Goal: Transaction & Acquisition: Purchase product/service

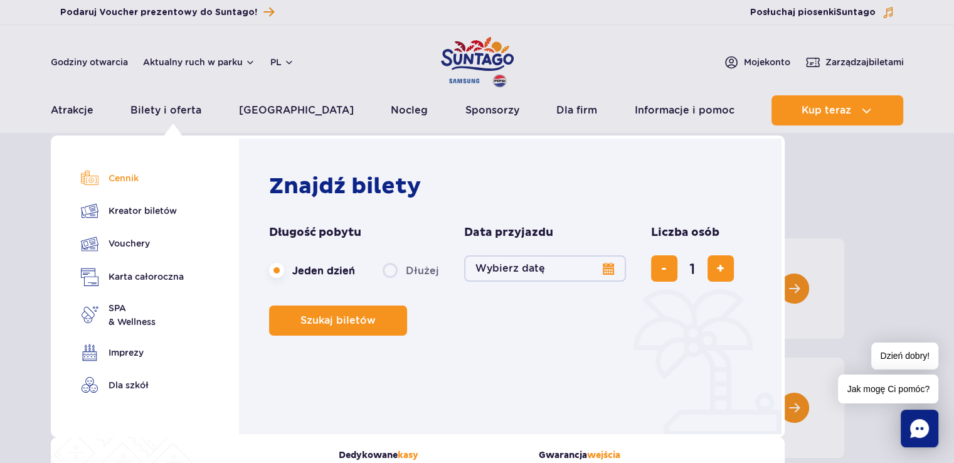
click at [128, 179] on link "Cennik" at bounding box center [132, 178] width 103 height 18
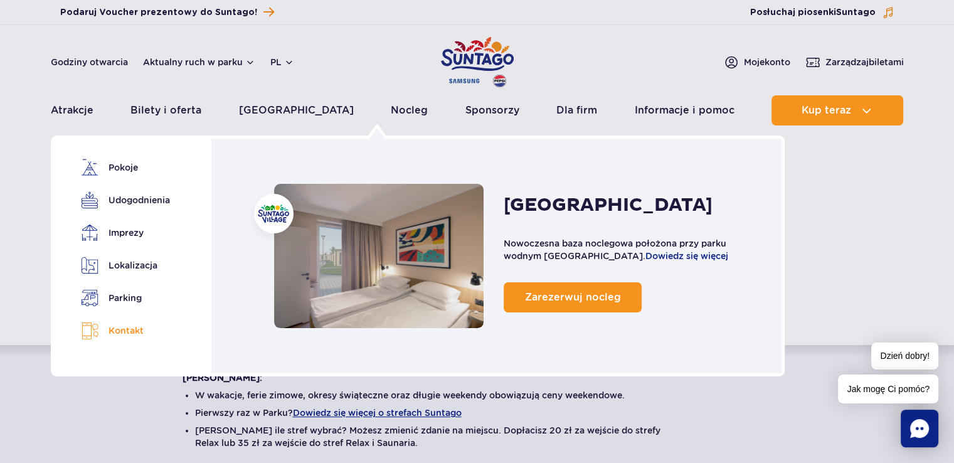
click at [132, 335] on link "Kontakt" at bounding box center [123, 331] width 85 height 18
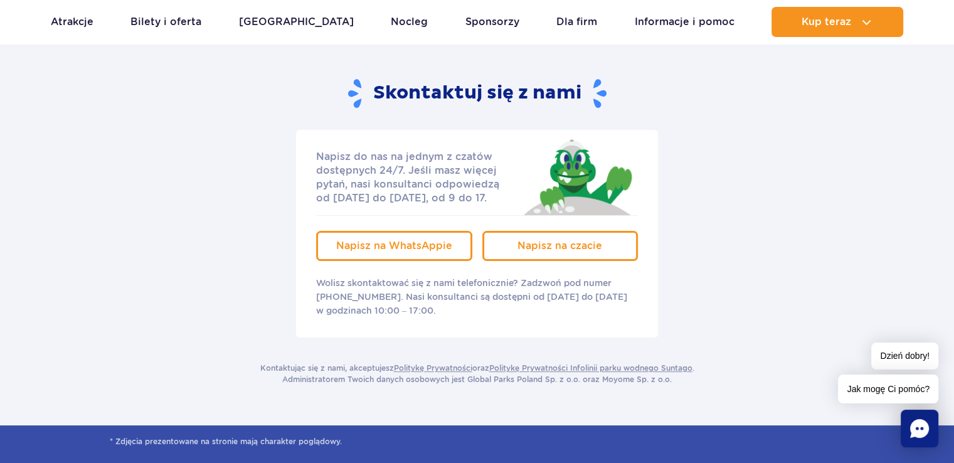
scroll to position [188, 0]
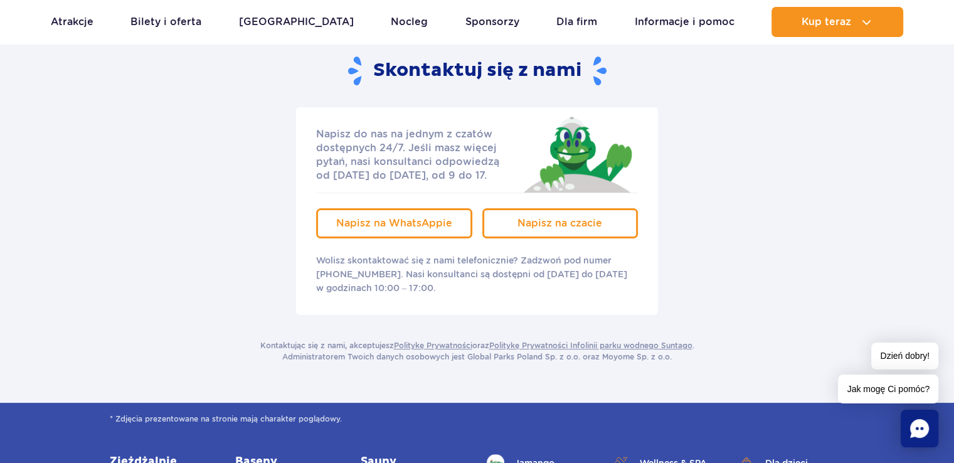
click at [677, 151] on div "Napisz do nas na jednym z czatów dostępnych 24/7. Jeśli masz więcej pytań, nasi…" at bounding box center [476, 211] width 753 height 208
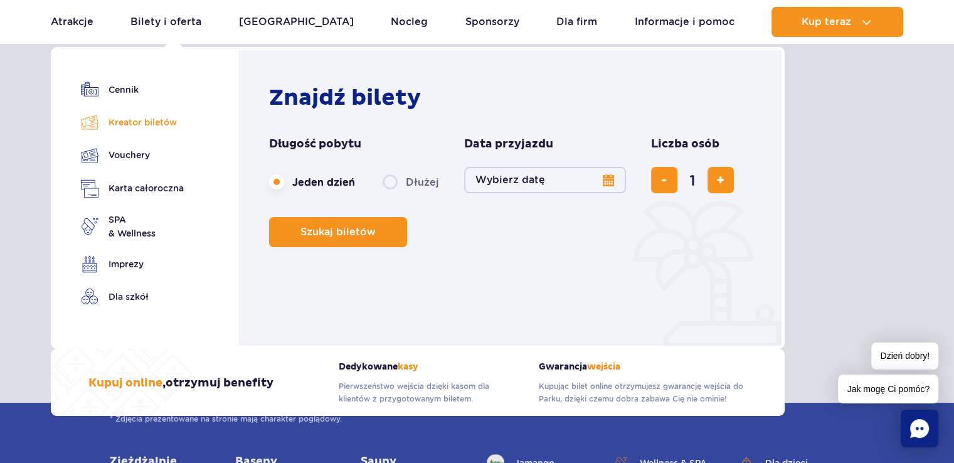
click at [139, 121] on link "Kreator biletów" at bounding box center [132, 123] width 103 height 18
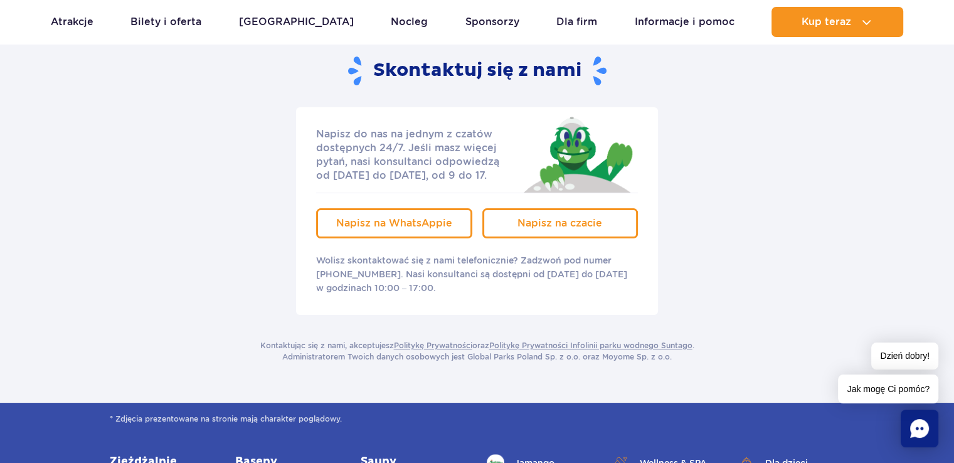
scroll to position [0, 0]
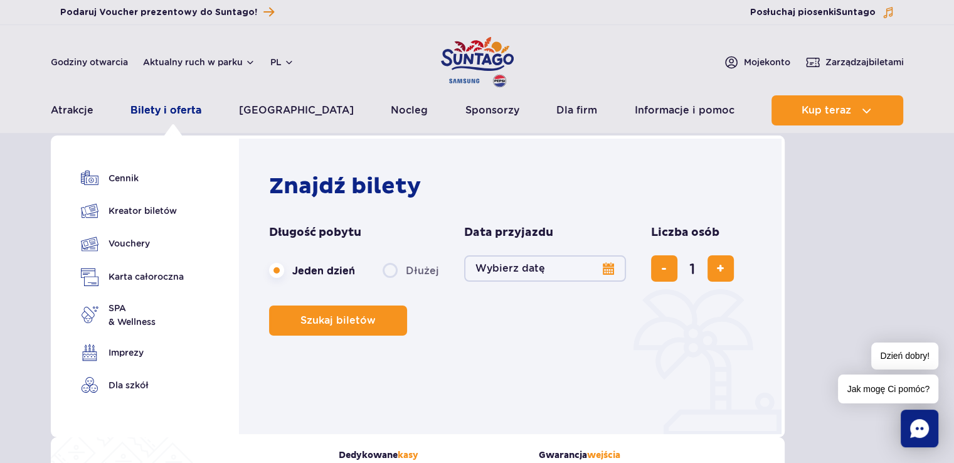
click at [170, 110] on link "Bilety i oferta" at bounding box center [165, 110] width 71 height 30
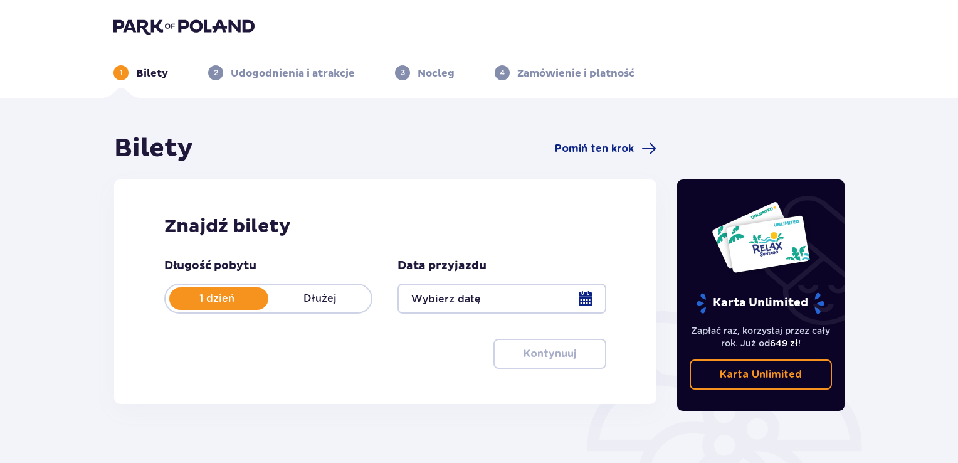
click at [588, 299] on div at bounding box center [502, 298] width 208 height 30
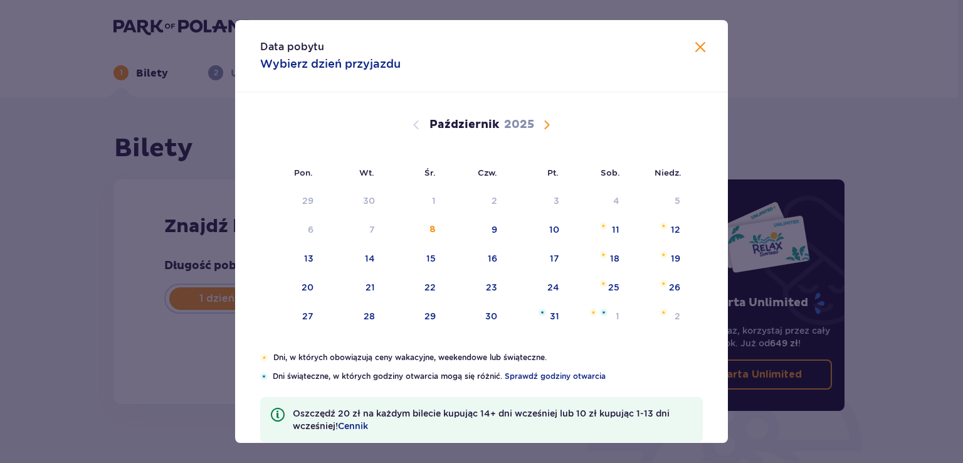
click at [545, 127] on span "Następny miesiąc" at bounding box center [546, 124] width 15 height 15
click at [545, 123] on span "Następny miesiąc" at bounding box center [546, 124] width 15 height 15
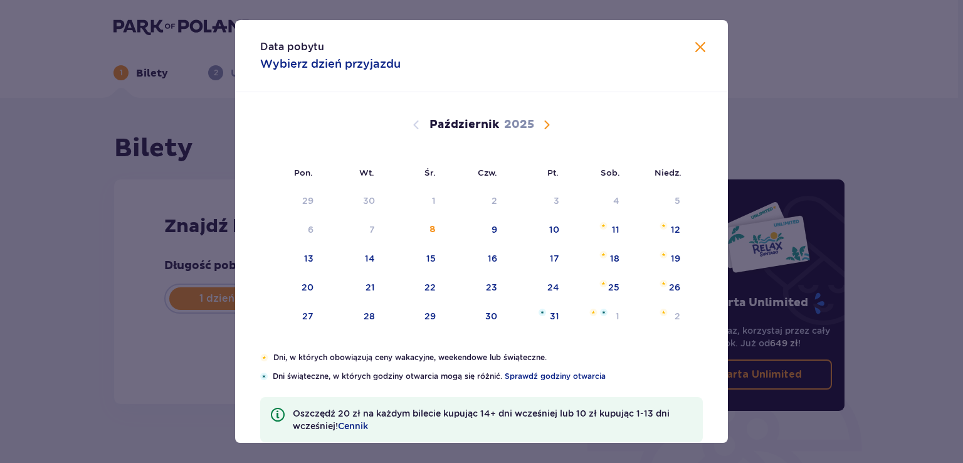
click at [545, 123] on span "Następny miesiąc" at bounding box center [546, 124] width 15 height 15
click at [492, 259] on div "16" at bounding box center [491, 258] width 9 height 13
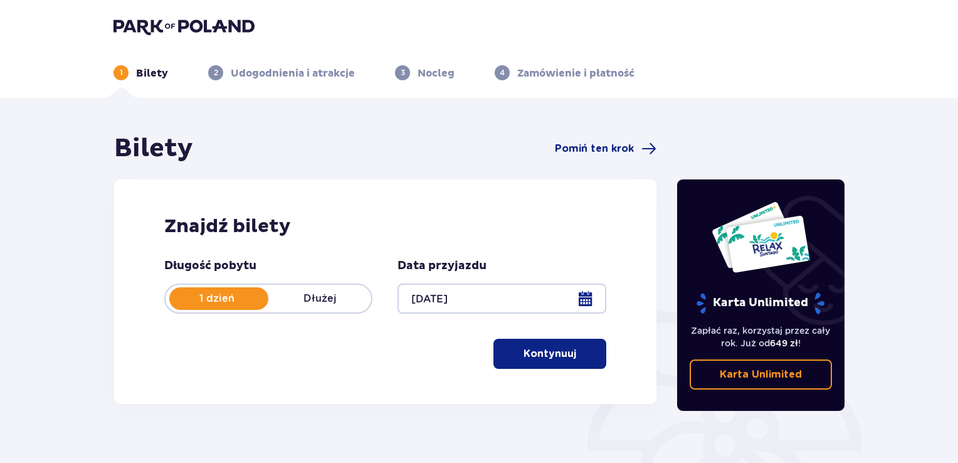
click at [416, 124] on div "Bilety Pomiń ten krok Znajdź bilety Długość pobytu 1 dzień Dłużej Data przyjazd…" at bounding box center [479, 368] width 958 height 541
click at [581, 300] on div at bounding box center [502, 298] width 208 height 30
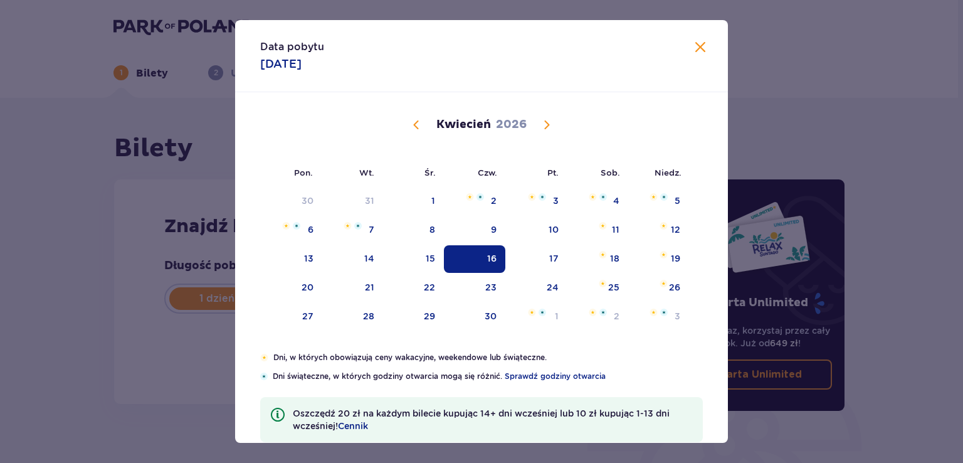
click at [418, 125] on span "Poprzedni miesiąc" at bounding box center [416, 124] width 15 height 15
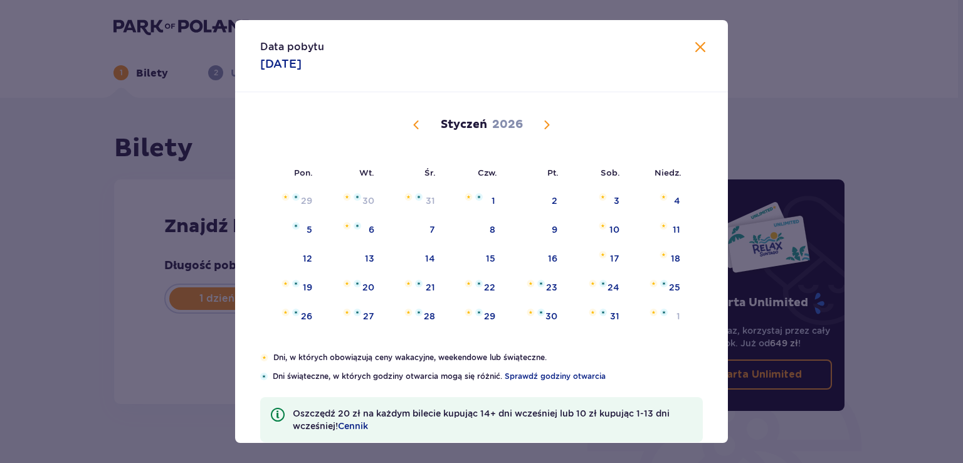
click at [411, 124] on span "Poprzedni miesiąc" at bounding box center [416, 124] width 15 height 15
click at [490, 262] on div "18" at bounding box center [491, 258] width 9 height 13
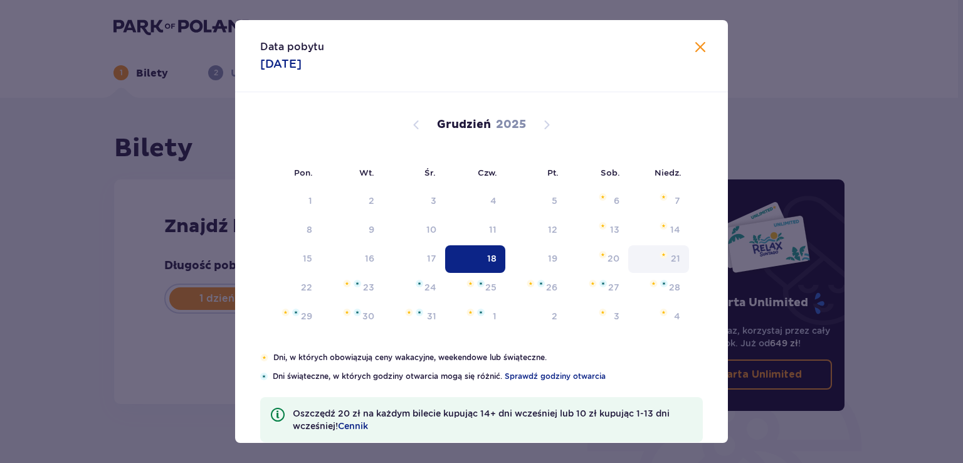
type input "18.12.25"
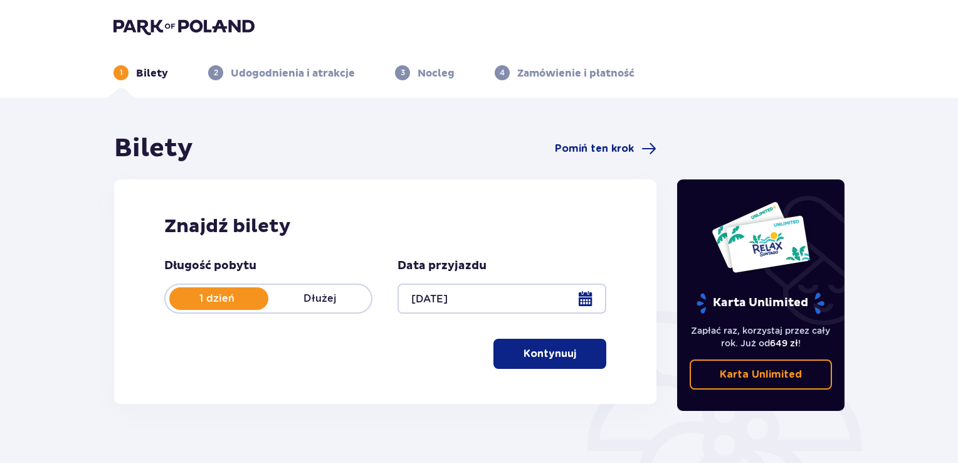
click at [552, 349] on p "Kontynuuj" at bounding box center [550, 354] width 53 height 14
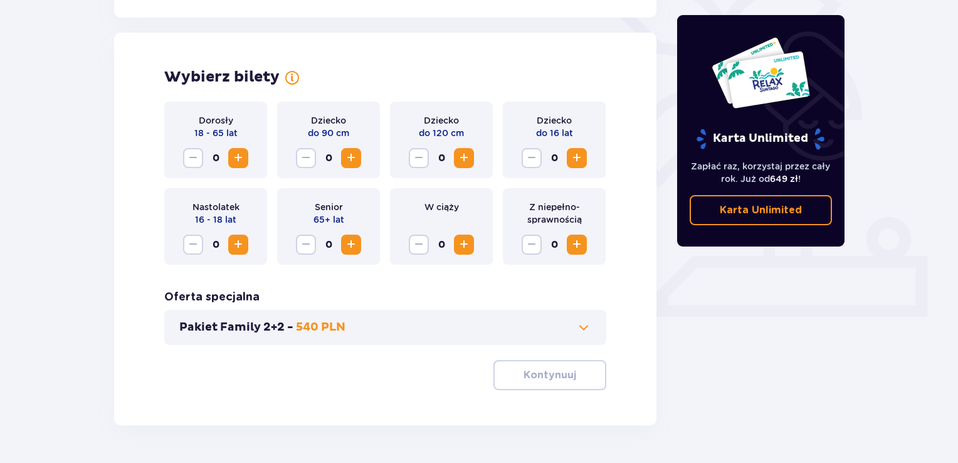
scroll to position [349, 0]
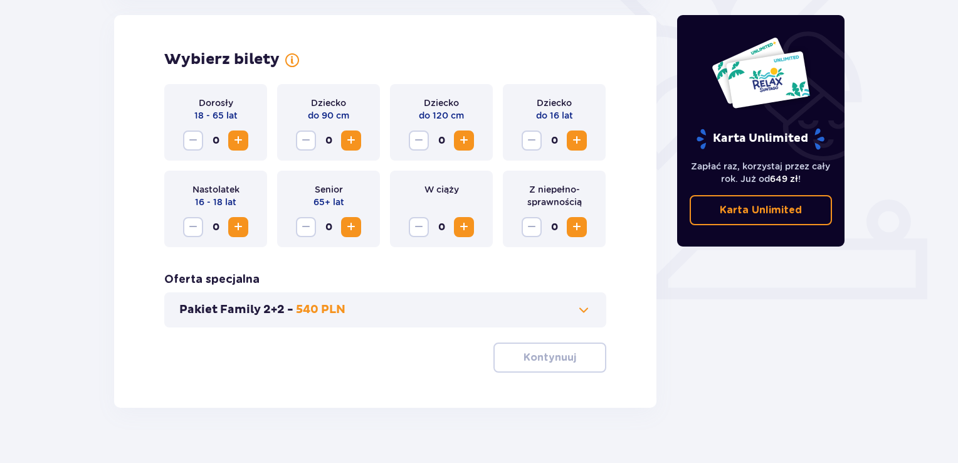
click at [574, 139] on span "Zwiększ" at bounding box center [576, 140] width 15 height 15
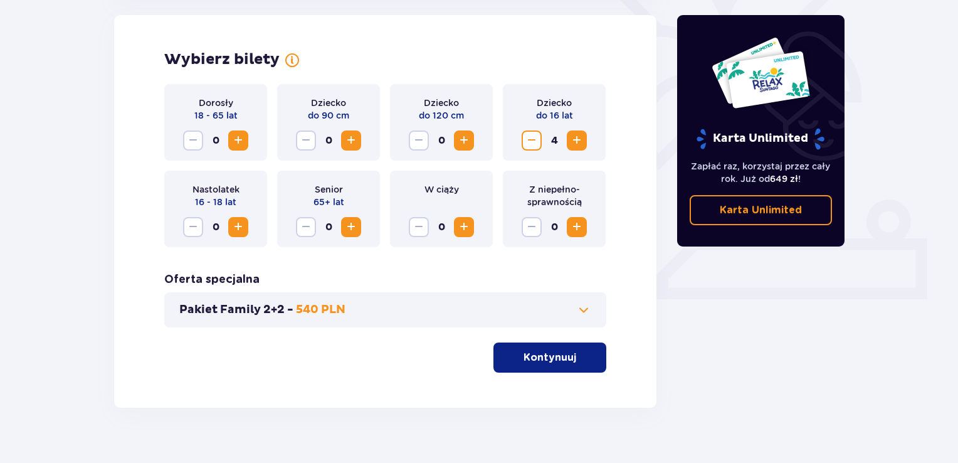
click at [574, 139] on span "Zwiększ" at bounding box center [576, 140] width 15 height 15
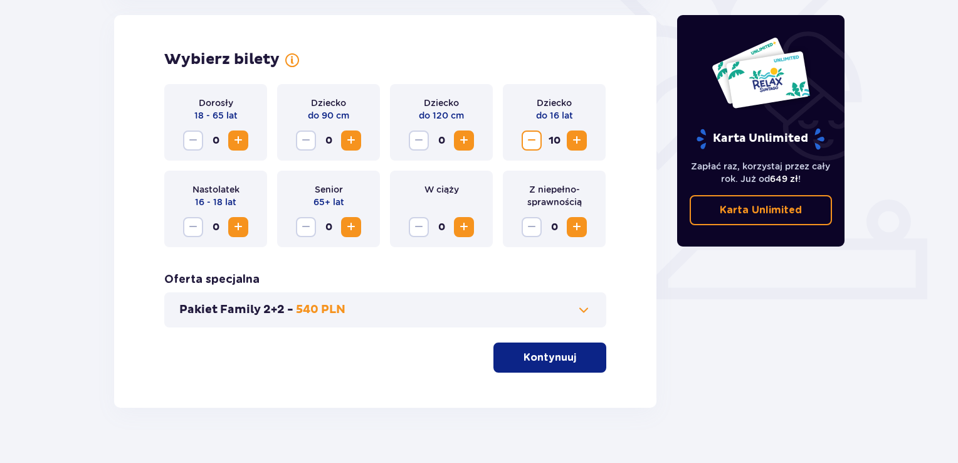
click at [574, 139] on span "Zwiększ" at bounding box center [576, 140] width 15 height 15
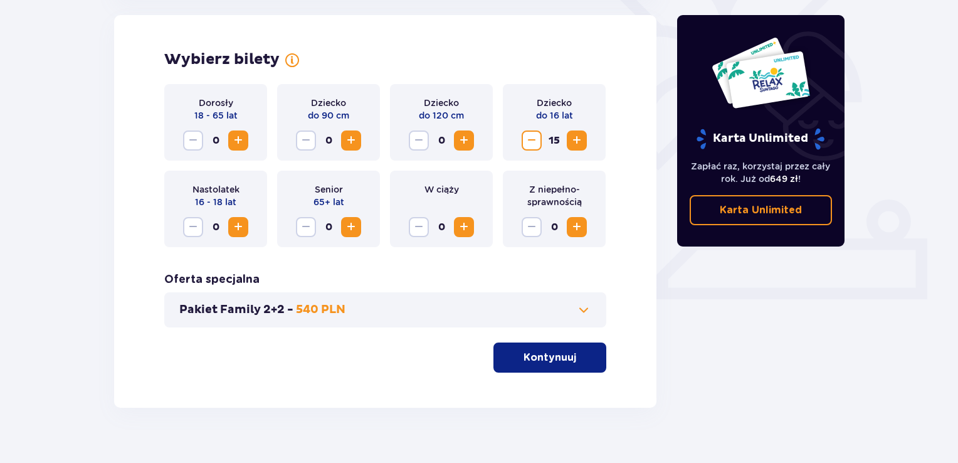
click at [574, 139] on span "Zwiększ" at bounding box center [576, 140] width 15 height 15
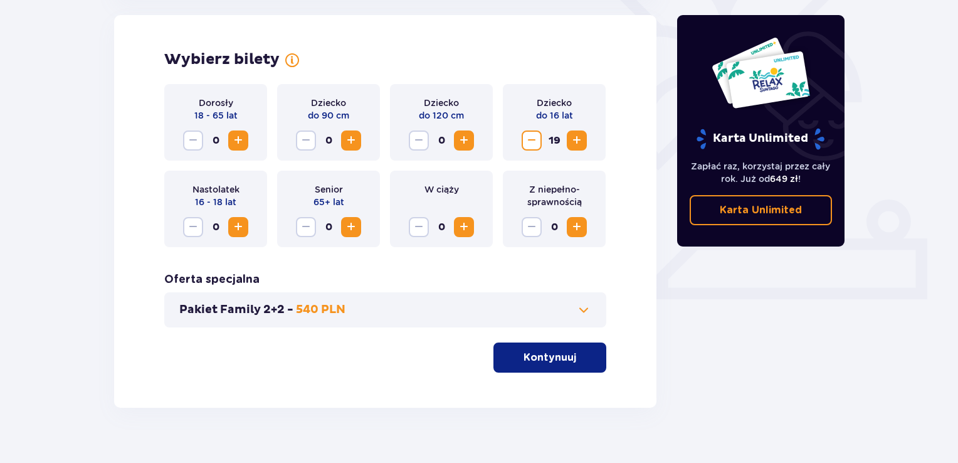
click at [574, 139] on span "Zwiększ" at bounding box center [576, 140] width 15 height 15
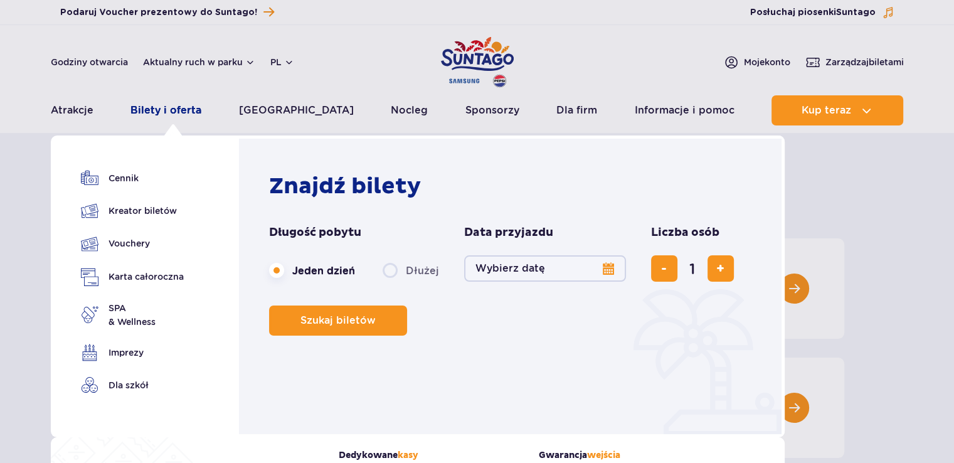
click at [196, 112] on link "Bilety i oferta" at bounding box center [165, 110] width 71 height 30
click at [155, 112] on link "Bilety i oferta" at bounding box center [165, 110] width 71 height 30
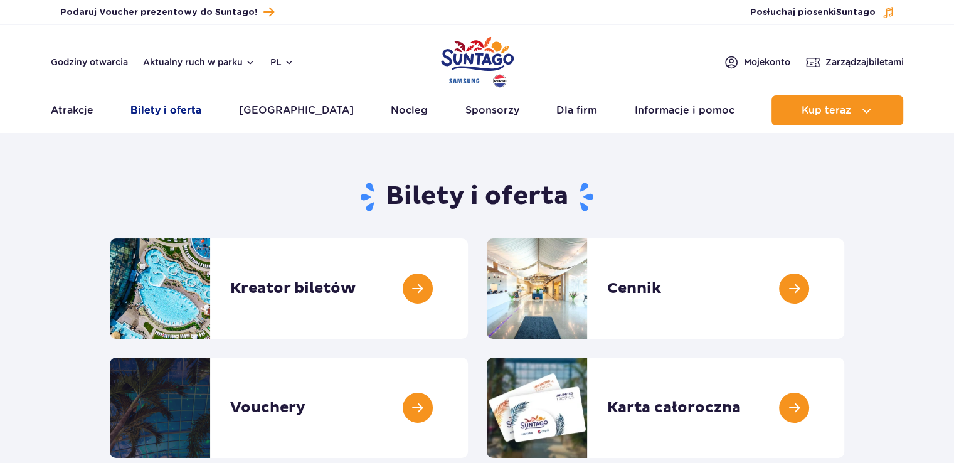
click at [155, 110] on link "Bilety i oferta" at bounding box center [165, 110] width 71 height 30
click at [189, 110] on link "Bilety i oferta" at bounding box center [165, 110] width 71 height 30
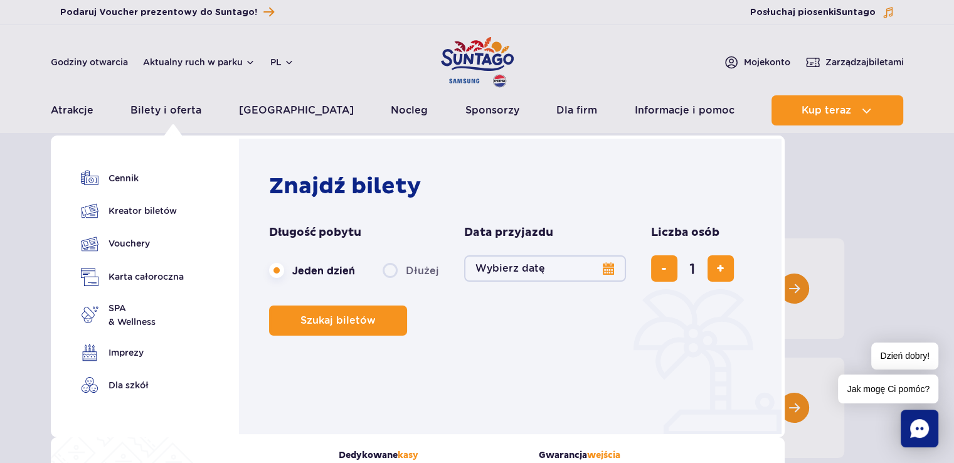
click at [140, 383] on link "Dla szkół" at bounding box center [132, 385] width 103 height 18
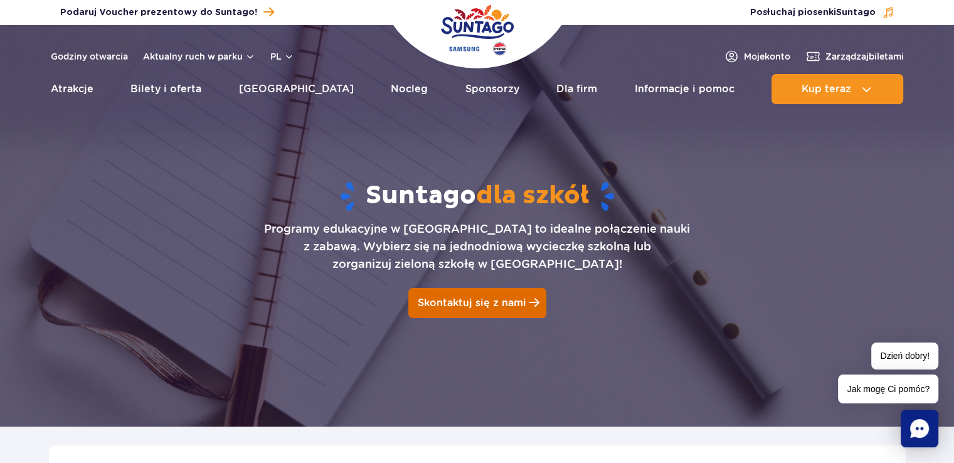
click at [497, 305] on span "Skontaktuj się z nami" at bounding box center [472, 303] width 109 height 12
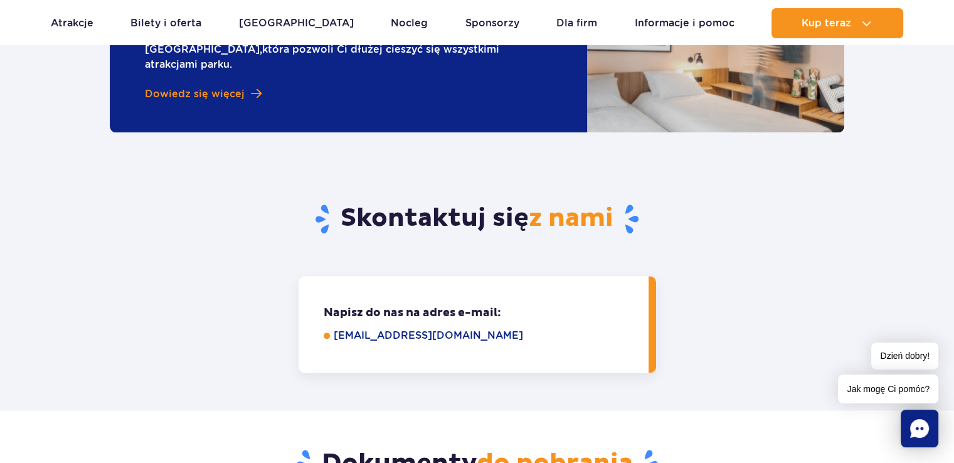
scroll to position [1503, 0]
